Goal: Transaction & Acquisition: Purchase product/service

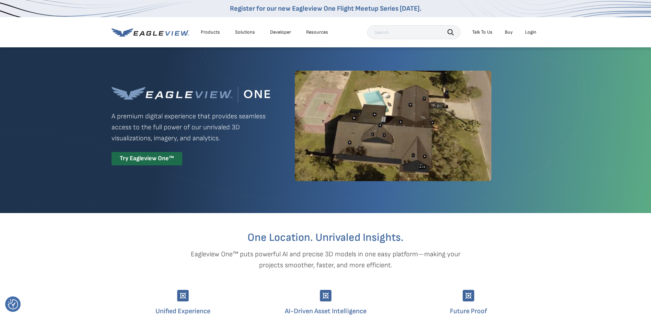
click at [530, 32] on div "Login" at bounding box center [530, 32] width 11 height 6
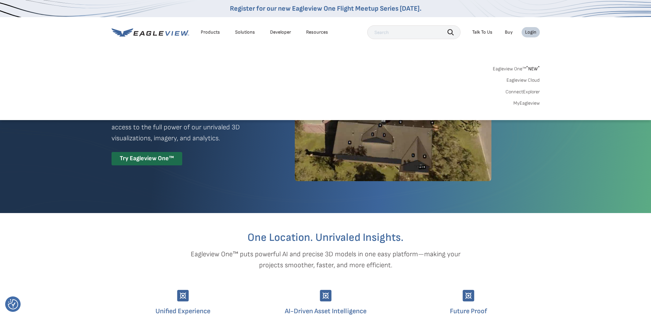
click at [533, 102] on link "MyEagleview" at bounding box center [527, 103] width 26 height 6
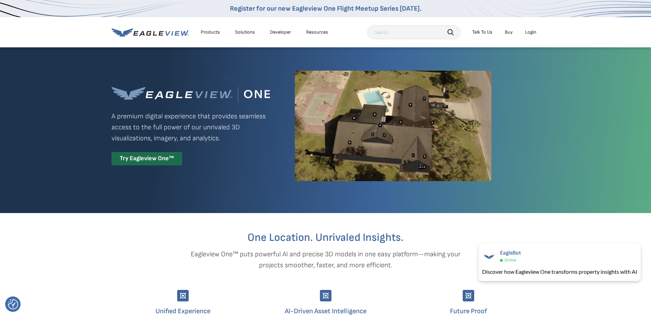
click at [513, 33] on link "Buy" at bounding box center [509, 32] width 8 height 6
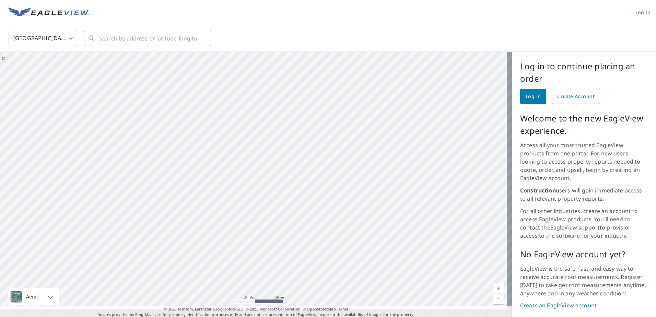
drag, startPoint x: 406, startPoint y: 171, endPoint x: 266, endPoint y: 171, distance: 140.1
click at [266, 171] on div at bounding box center [256, 185] width 512 height 266
drag, startPoint x: 294, startPoint y: 115, endPoint x: 304, endPoint y: 259, distance: 143.8
click at [304, 260] on div at bounding box center [256, 185] width 512 height 266
drag, startPoint x: 327, startPoint y: 133, endPoint x: 286, endPoint y: 205, distance: 82.3
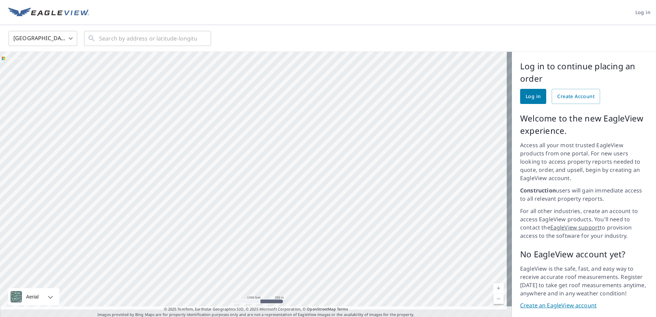
click at [286, 205] on div at bounding box center [256, 185] width 512 height 266
click at [221, 143] on div at bounding box center [256, 185] width 512 height 266
click at [360, 175] on div at bounding box center [256, 185] width 512 height 266
click at [396, 187] on div at bounding box center [256, 185] width 512 height 266
click at [527, 91] on link "Log in" at bounding box center [533, 96] width 26 height 15
